Goal: Consume media (video, audio): Consume media (video, audio)

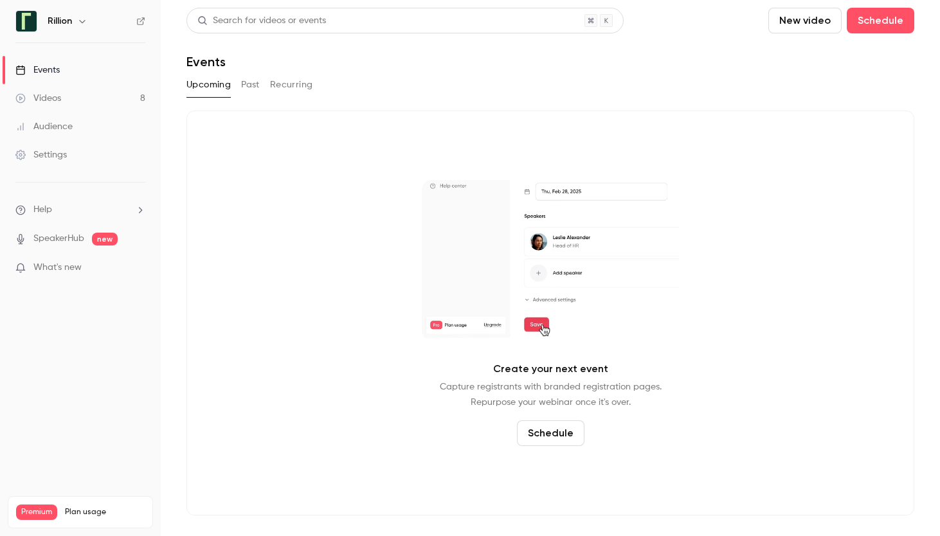
click at [241, 89] on button "Past" at bounding box center [250, 85] width 19 height 21
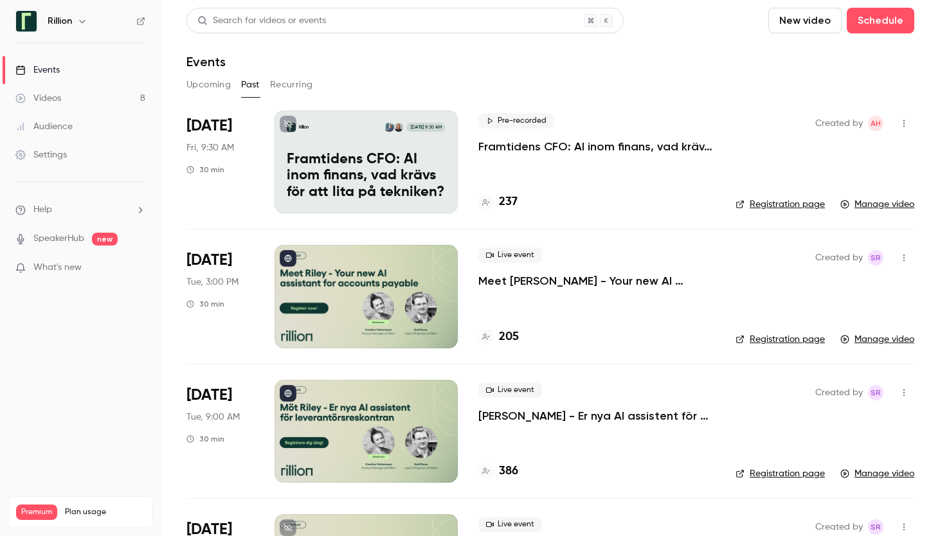
click at [431, 142] on div "Rillion [DATE] 9:30 AM Framtidens CFO: AI inom finans, vad krävs för att lita p…" at bounding box center [365, 162] width 183 height 103
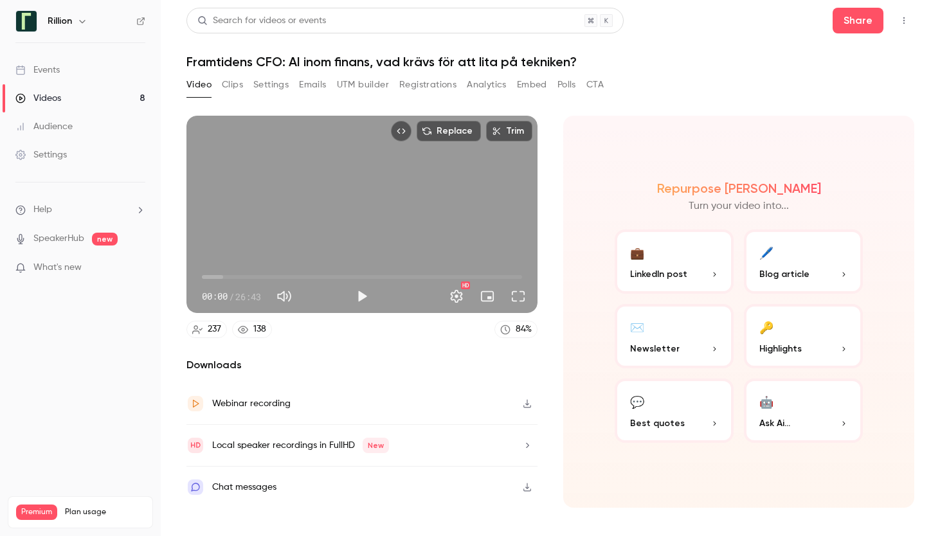
click at [278, 490] on div "Chat messages" at bounding box center [361, 487] width 351 height 41
click at [691, 269] on p "LinkedIn post" at bounding box center [674, 273] width 88 height 13
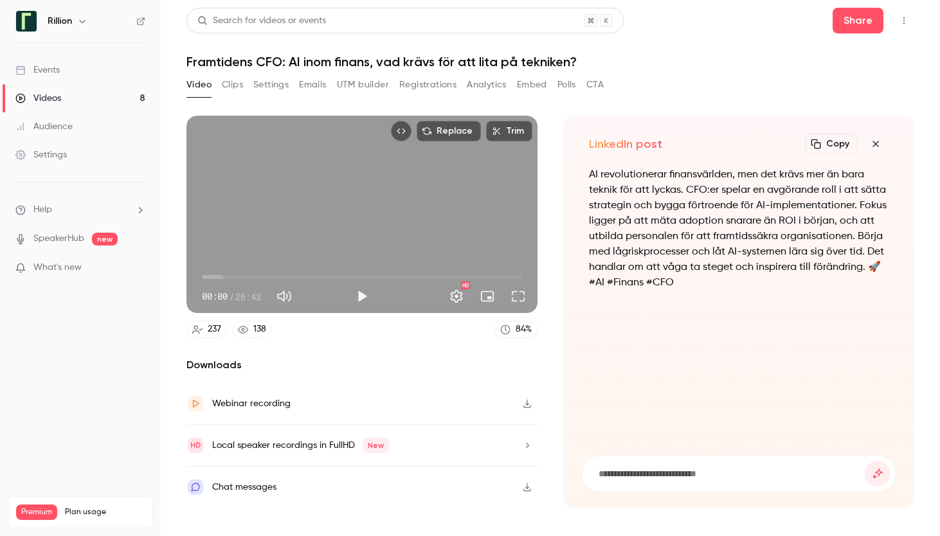
click at [876, 146] on icon "button" at bounding box center [875, 144] width 15 height 10
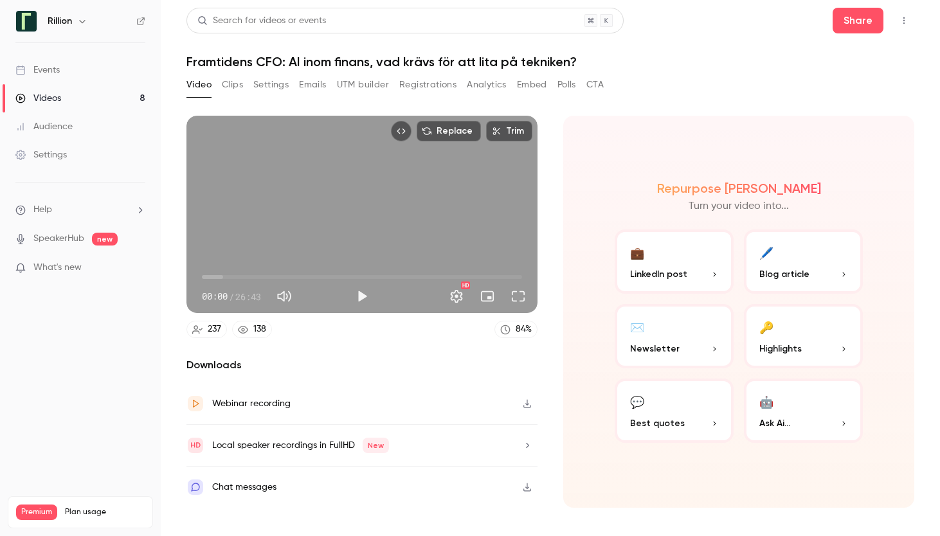
click at [810, 337] on button "🔑 Highlights" at bounding box center [803, 336] width 119 height 64
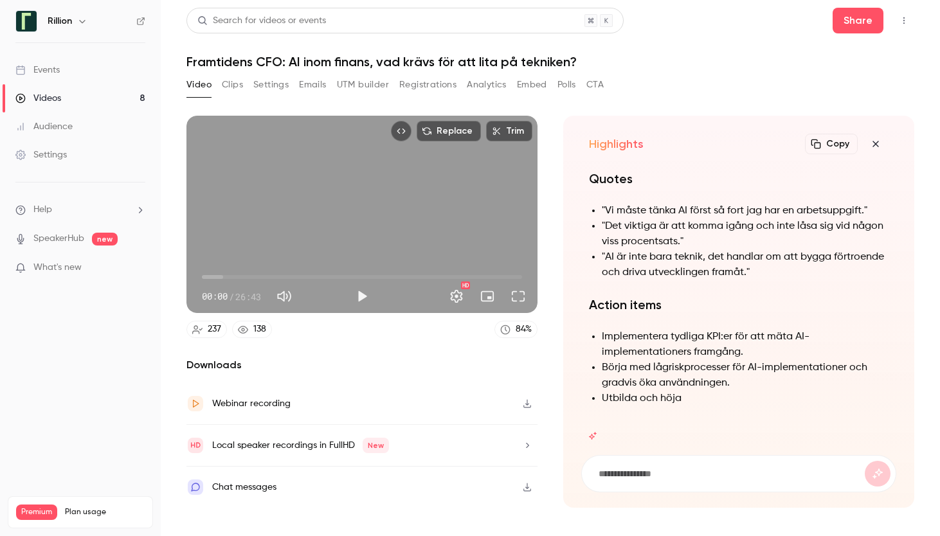
click at [881, 145] on icon "button" at bounding box center [875, 144] width 15 height 10
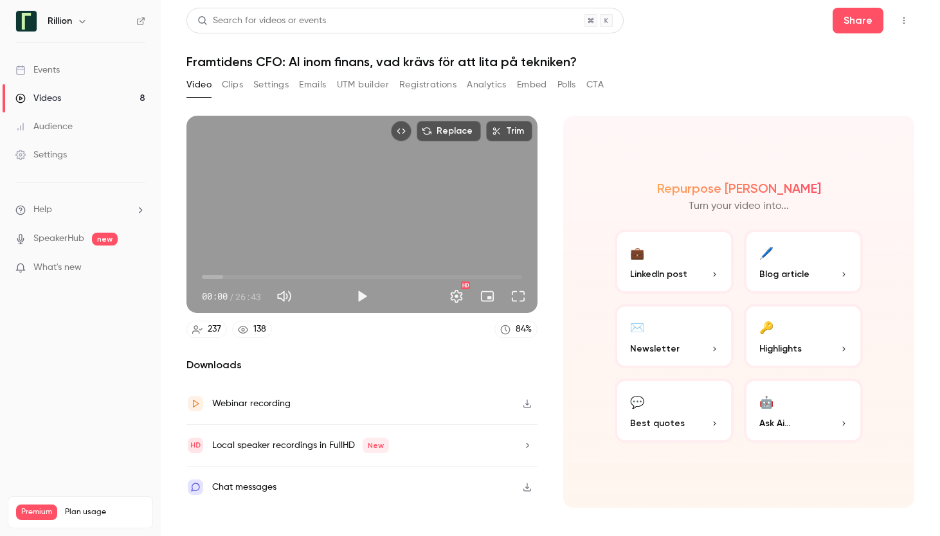
click at [239, 84] on button "Clips" at bounding box center [232, 85] width 21 height 21
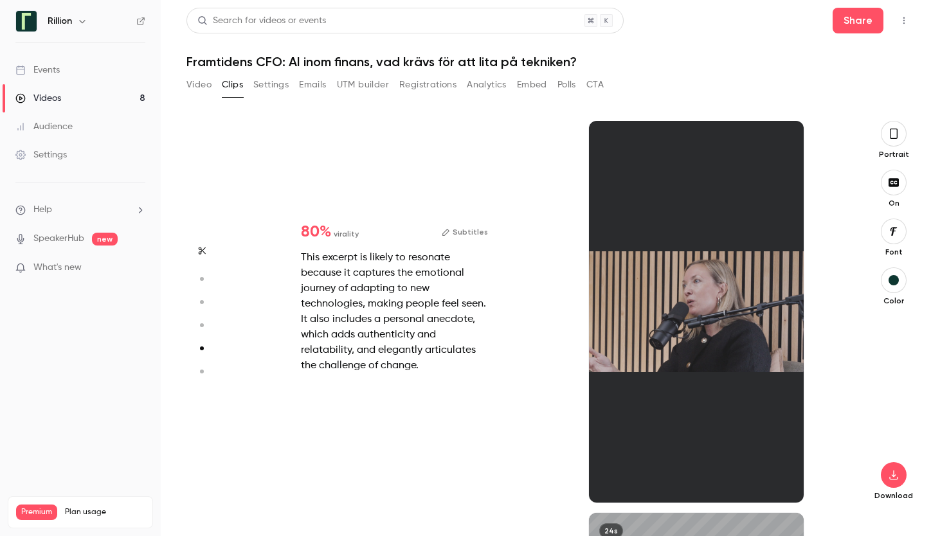
scroll to position [1176, 0]
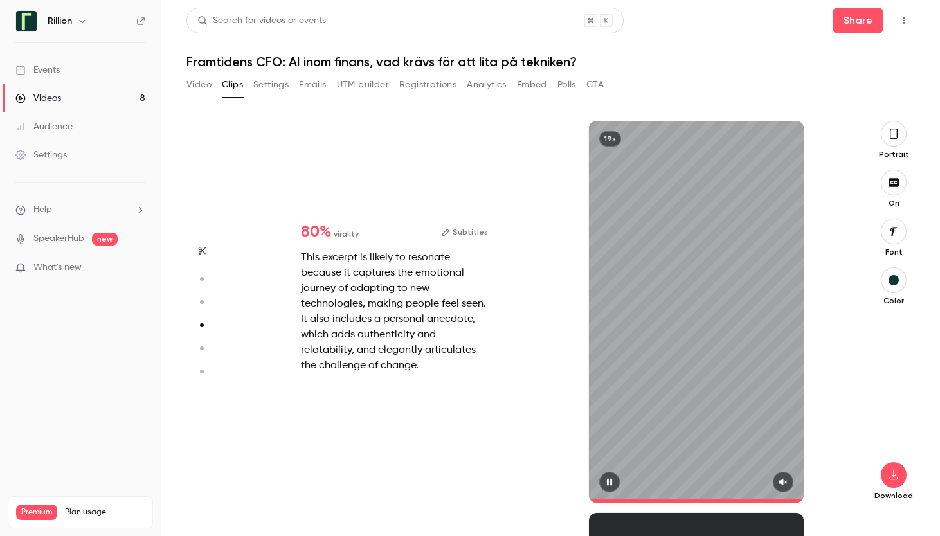
type input "*"
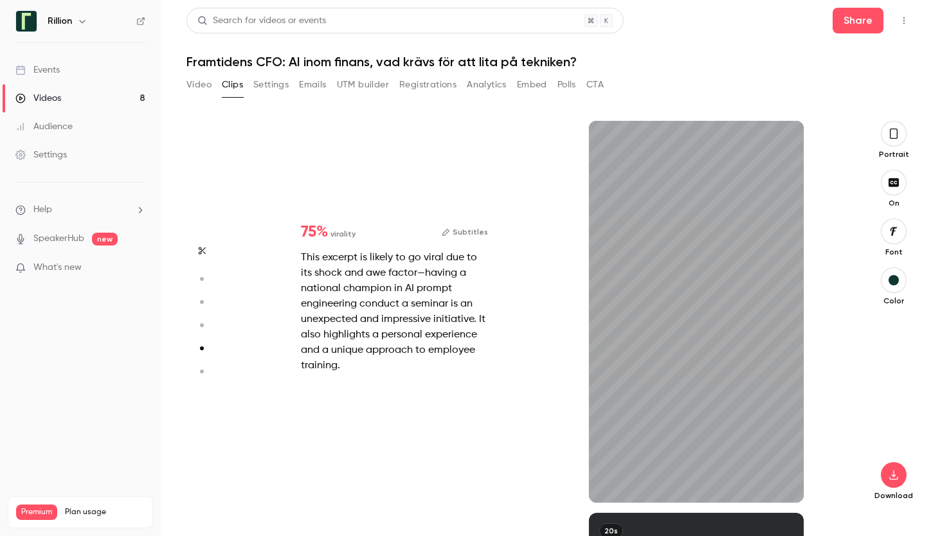
type input "*"
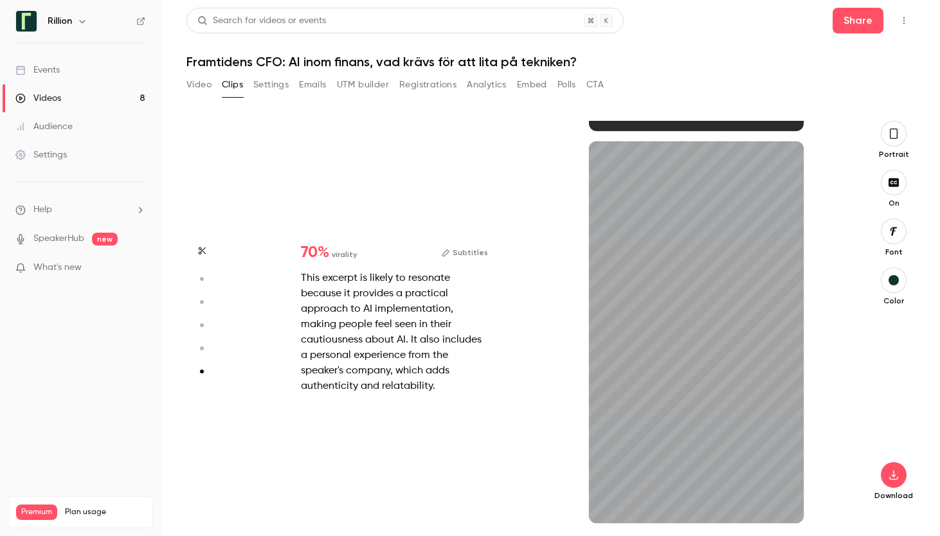
scroll to position [1940, 0]
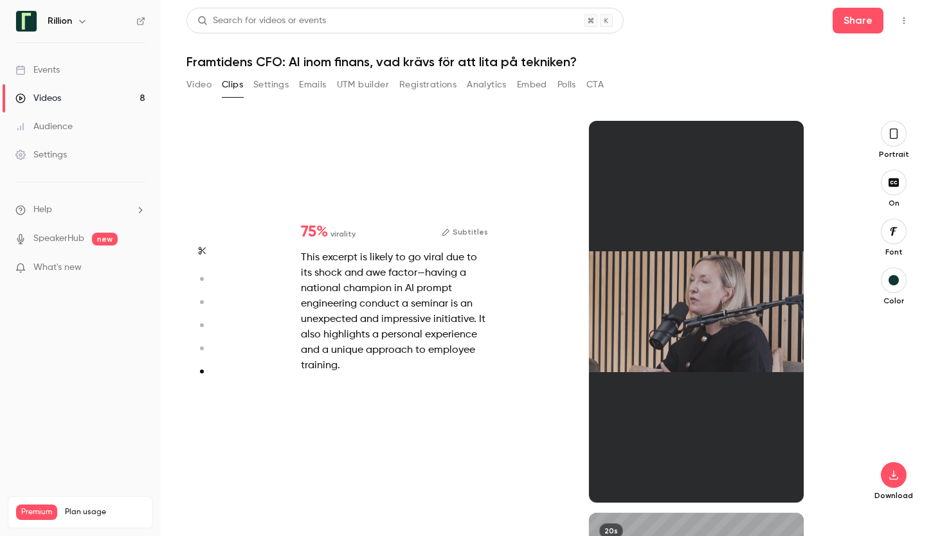
type input "*"
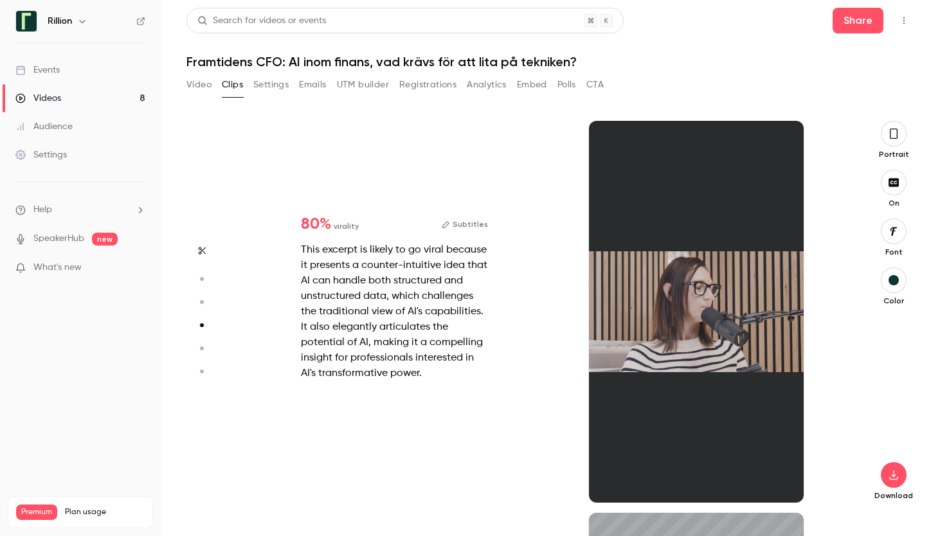
type input "*"
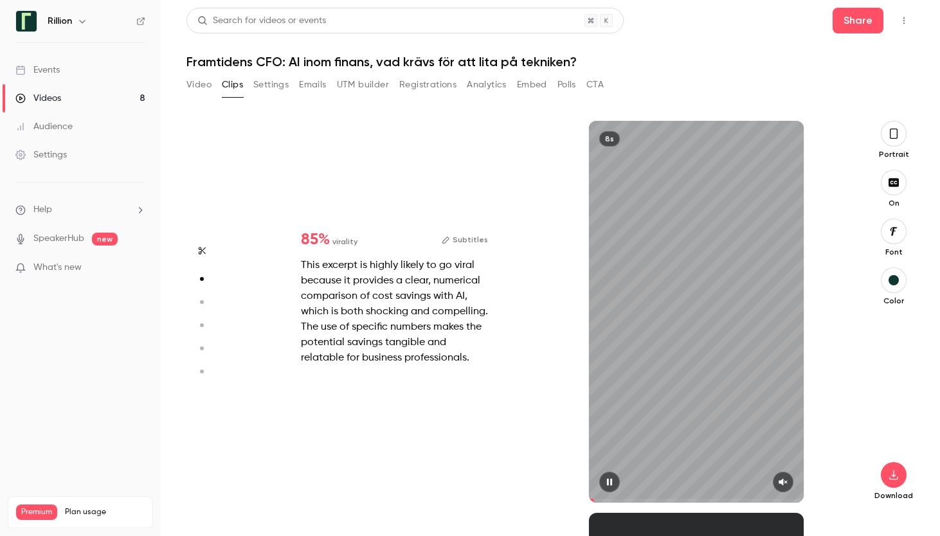
type input "*"
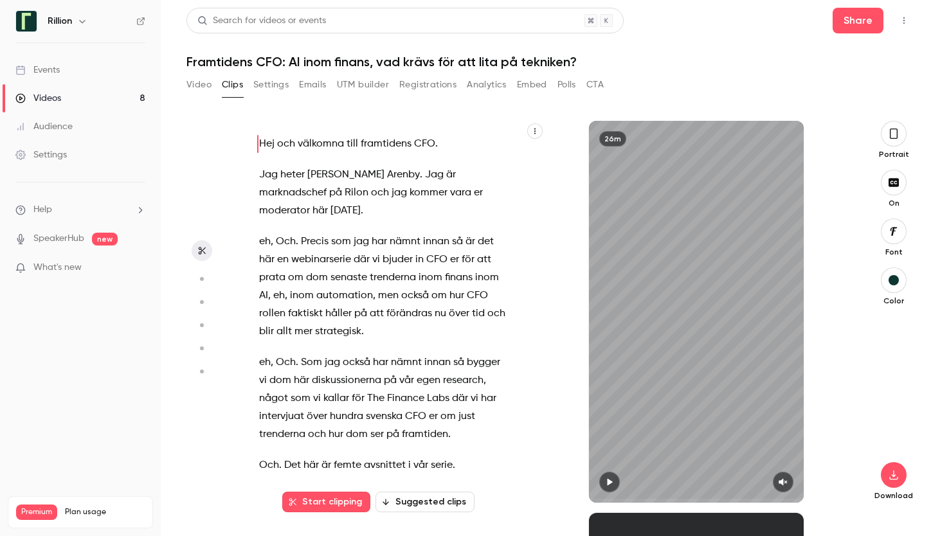
scroll to position [0, 0]
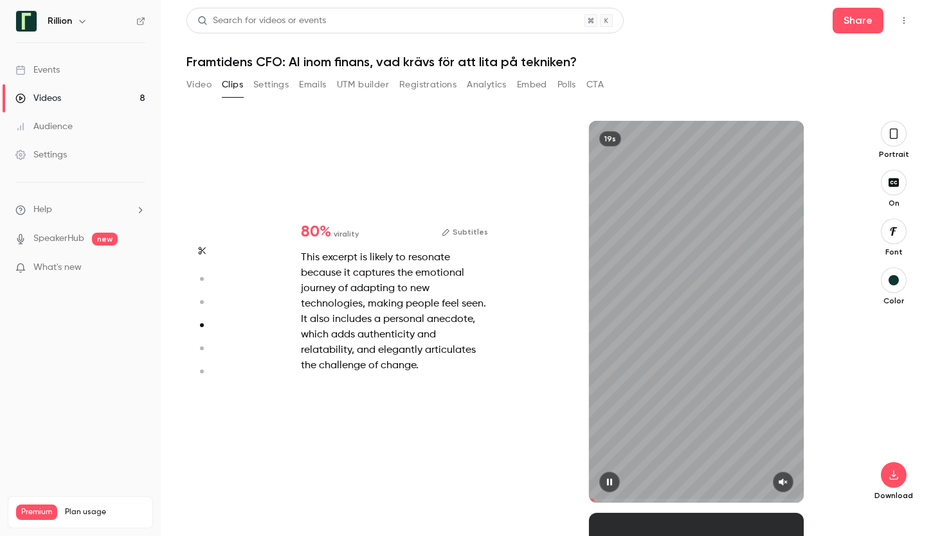
type input "*"
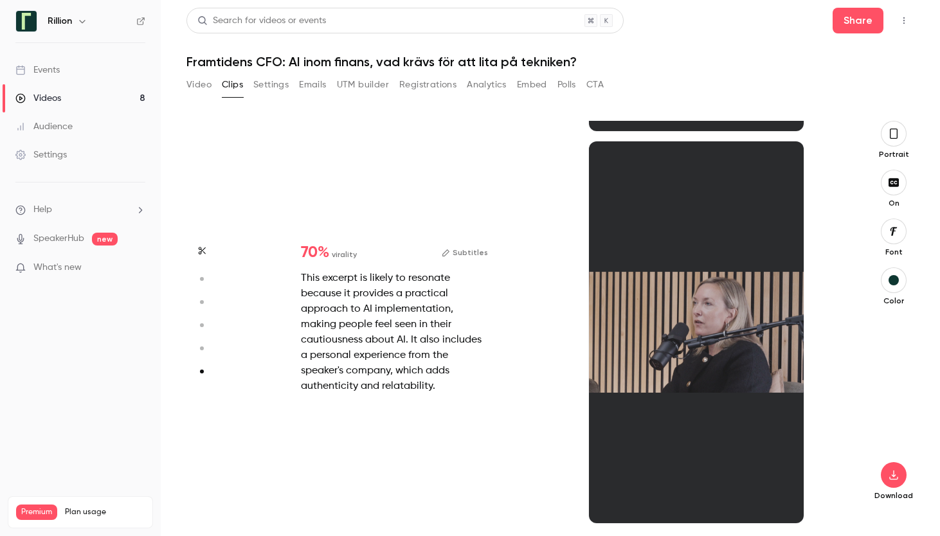
scroll to position [1940, 0]
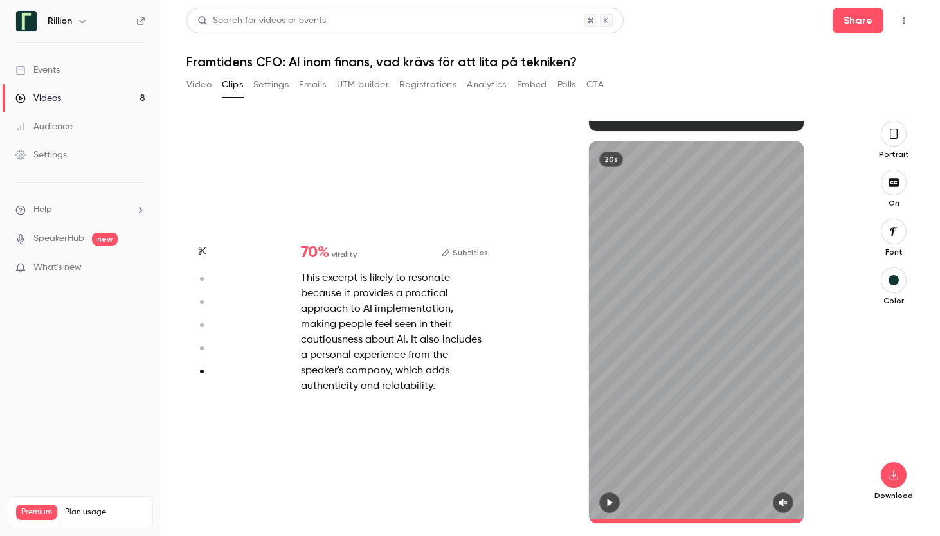
type input "*"
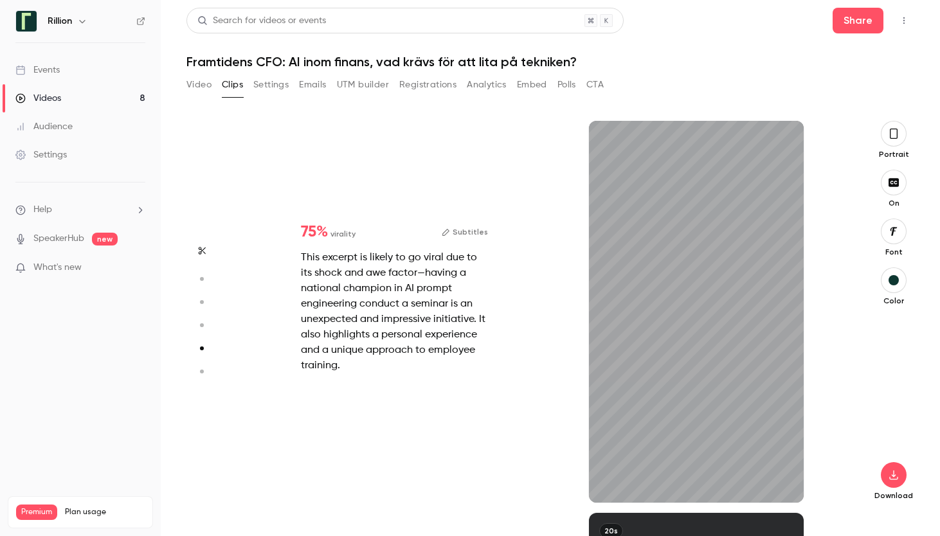
scroll to position [1568, 0]
type input "*"
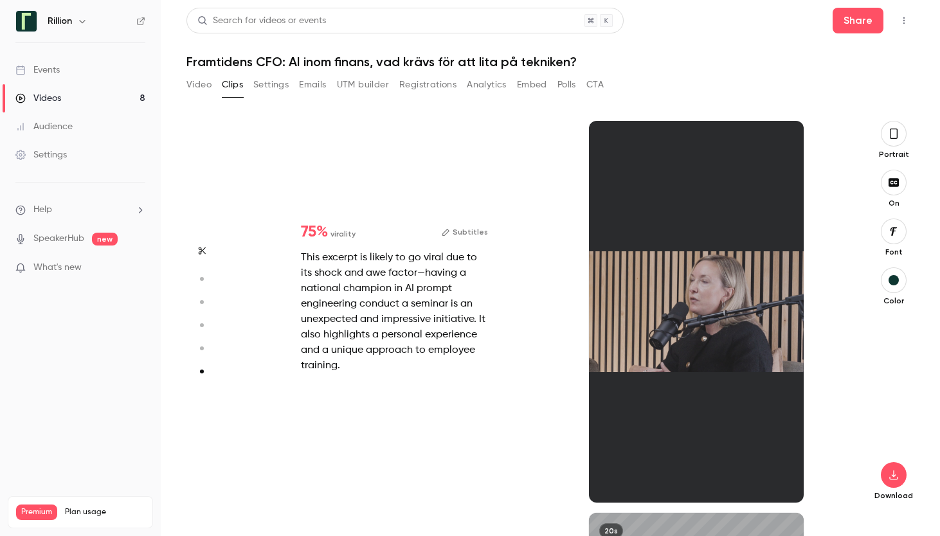
type input "*"
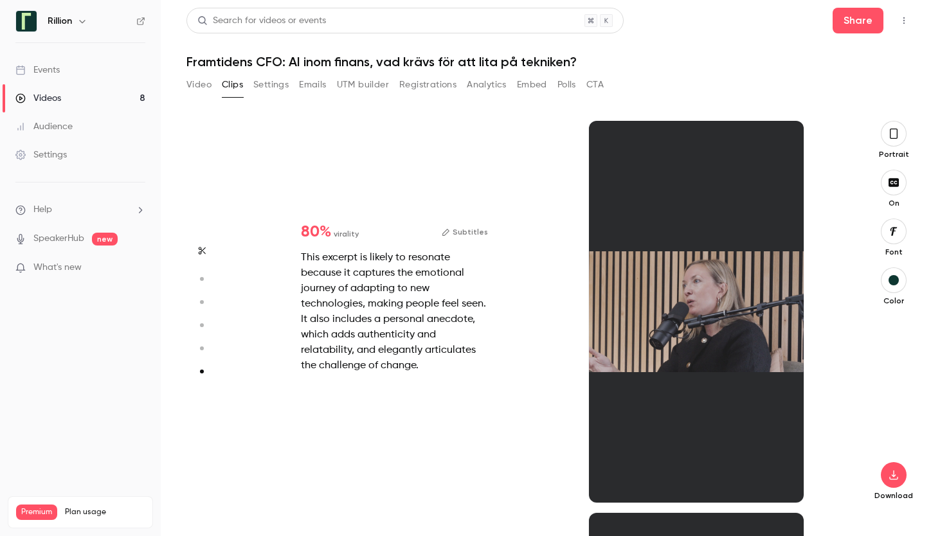
type input "*"
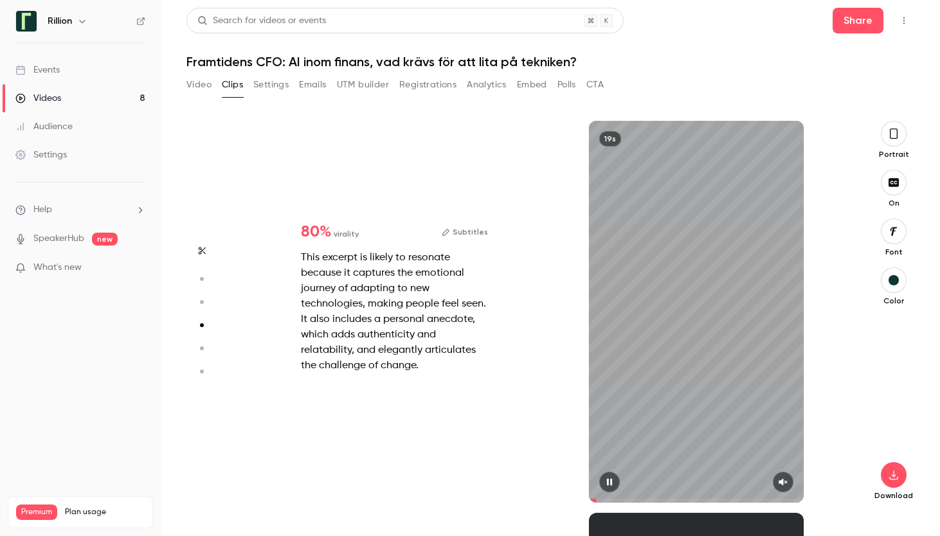
type input "*"
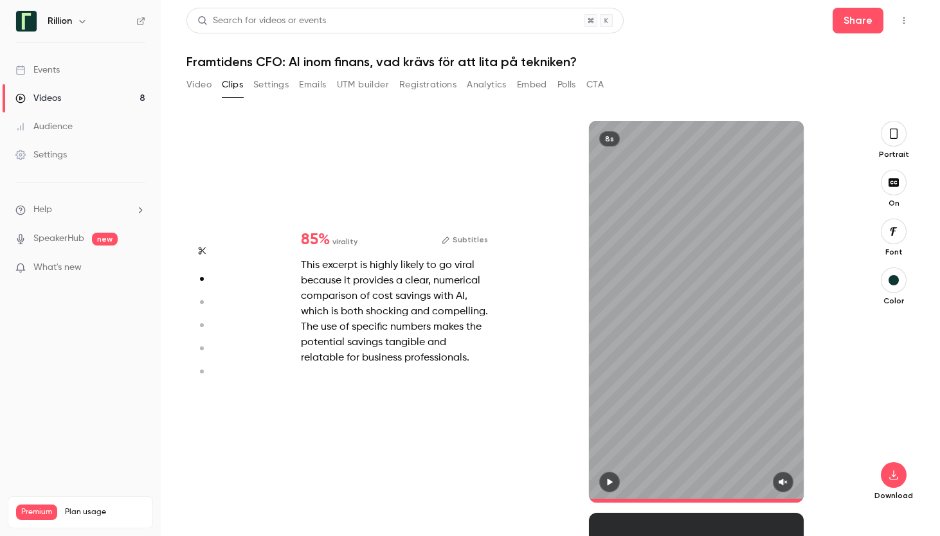
scroll to position [193, 0]
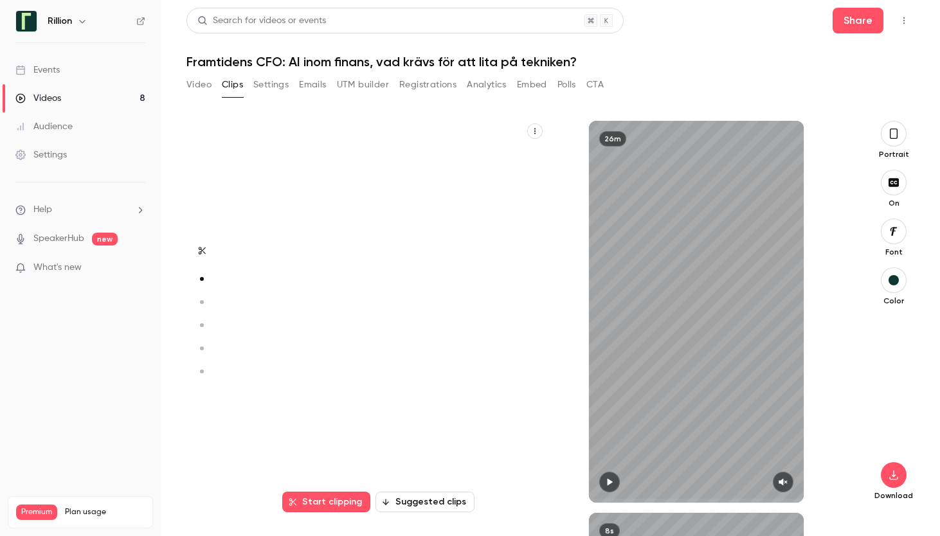
type input "*"
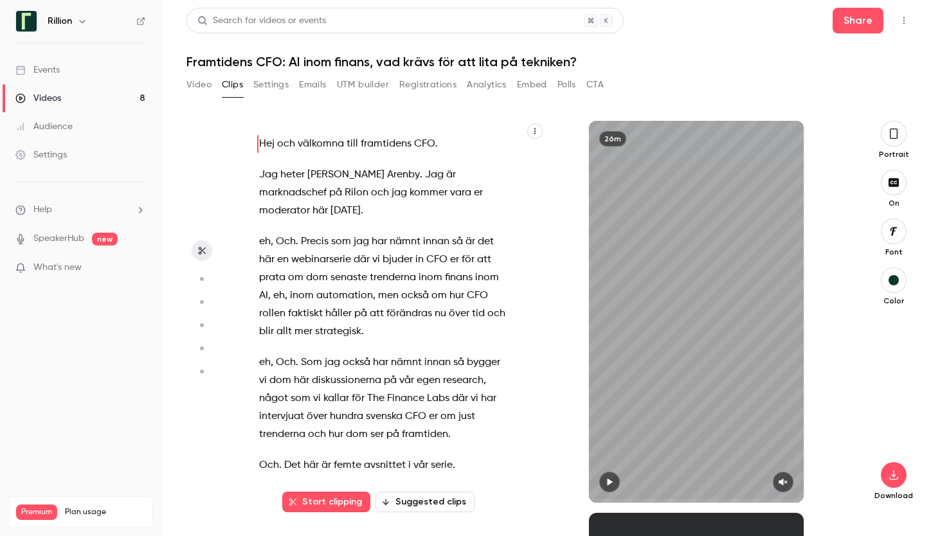
scroll to position [0, 0]
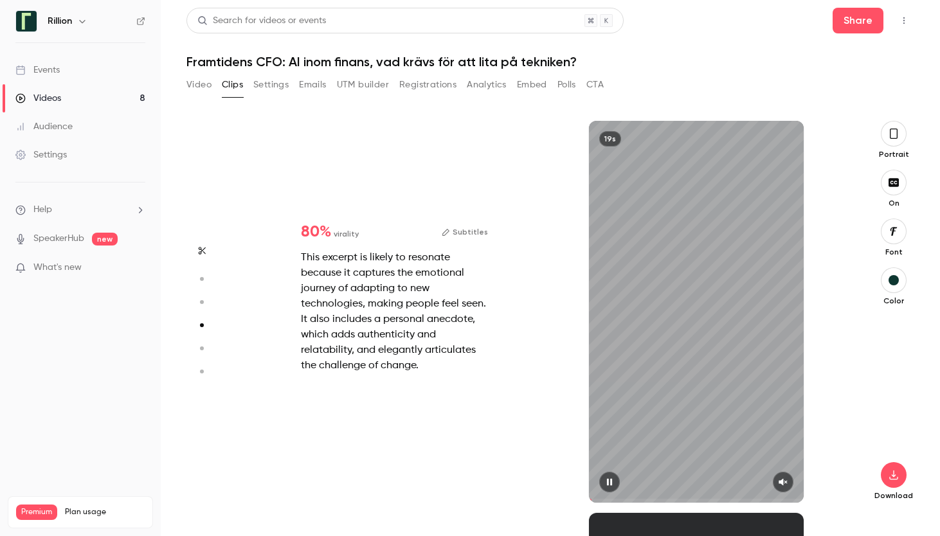
type input "*"
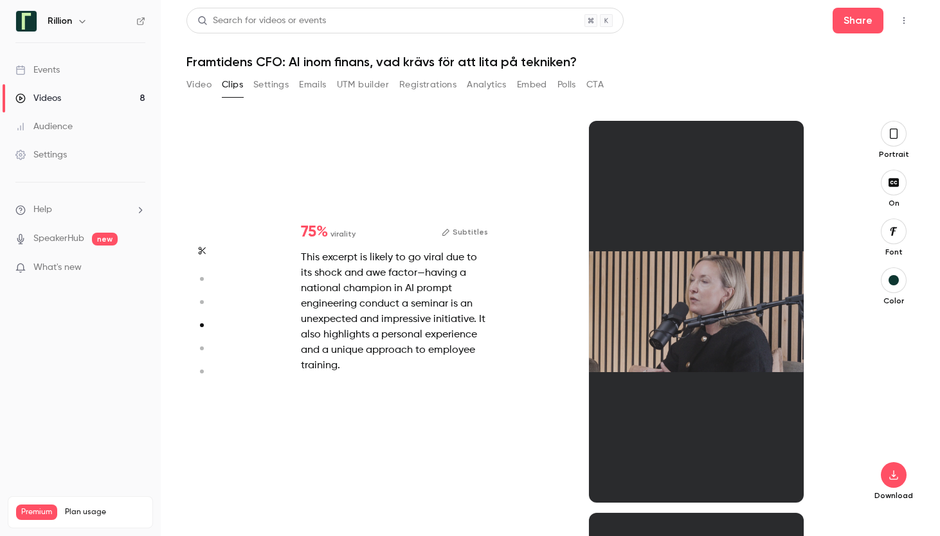
type input "*"
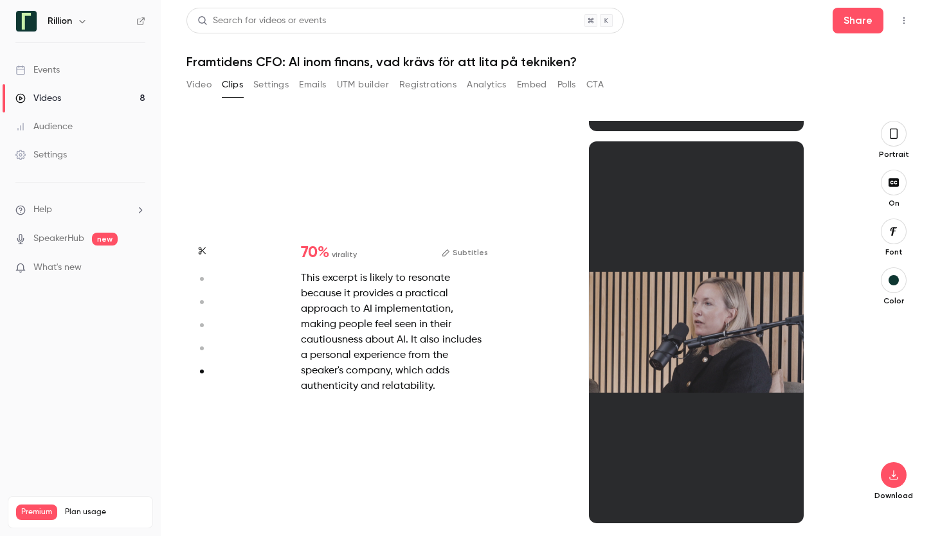
scroll to position [1940, 0]
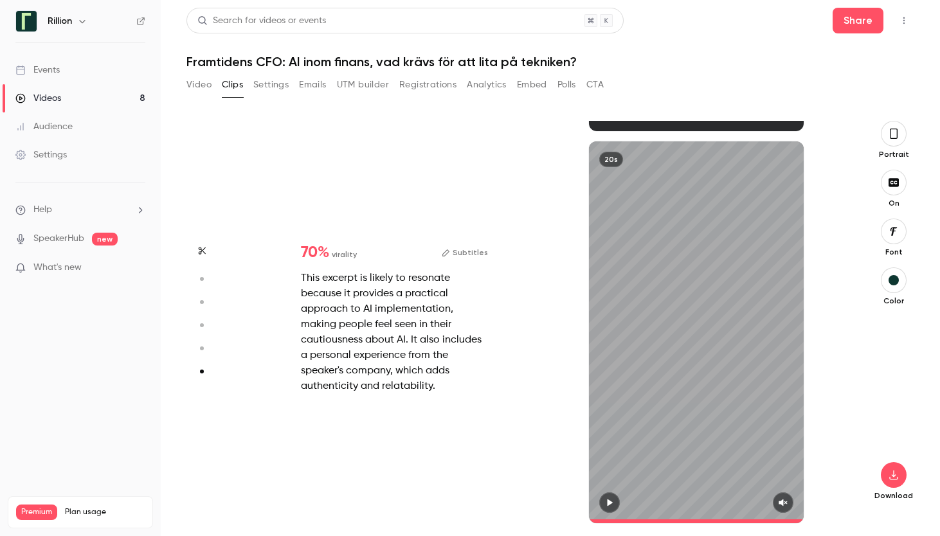
type input "****"
